Goal: Transaction & Acquisition: Book appointment/travel/reservation

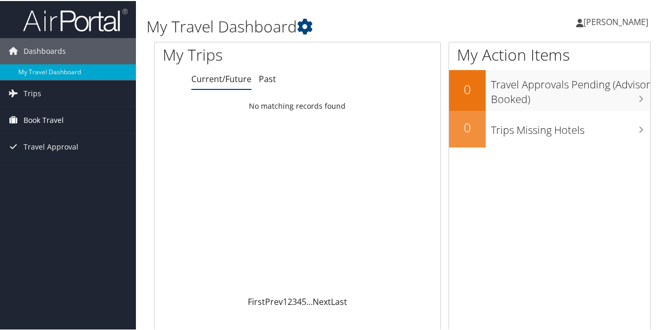
click at [65, 121] on link "Book Travel" at bounding box center [68, 119] width 136 height 26
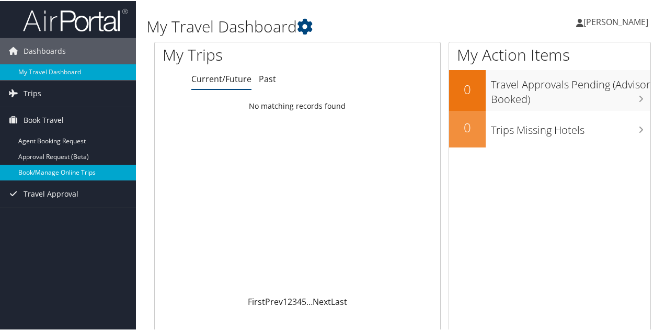
click at [86, 173] on link "Book/Manage Online Trips" at bounding box center [68, 172] width 136 height 16
